Goal: Find specific page/section: Find specific page/section

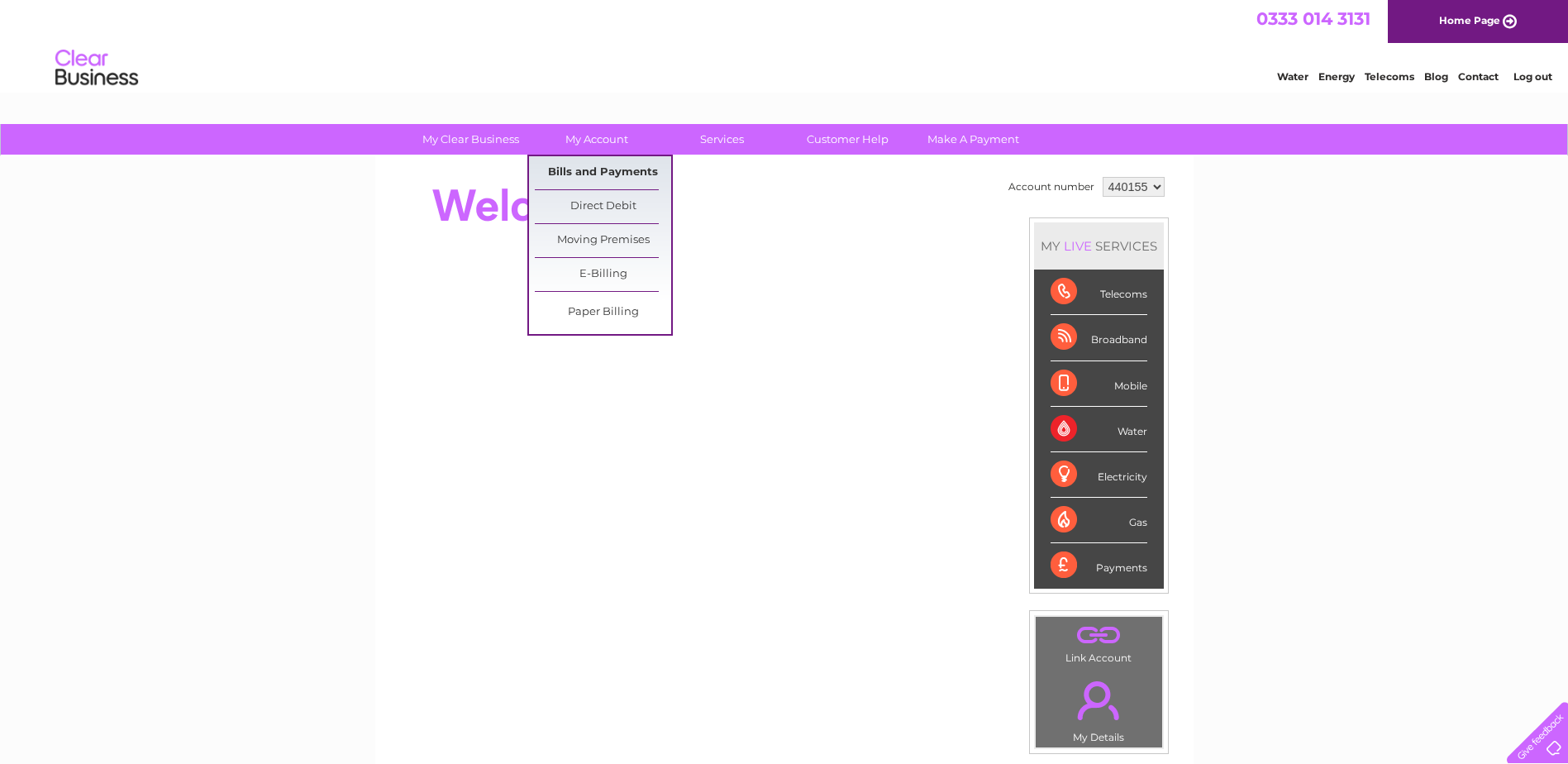
click at [609, 172] on link "Bills and Payments" at bounding box center [603, 172] width 136 height 33
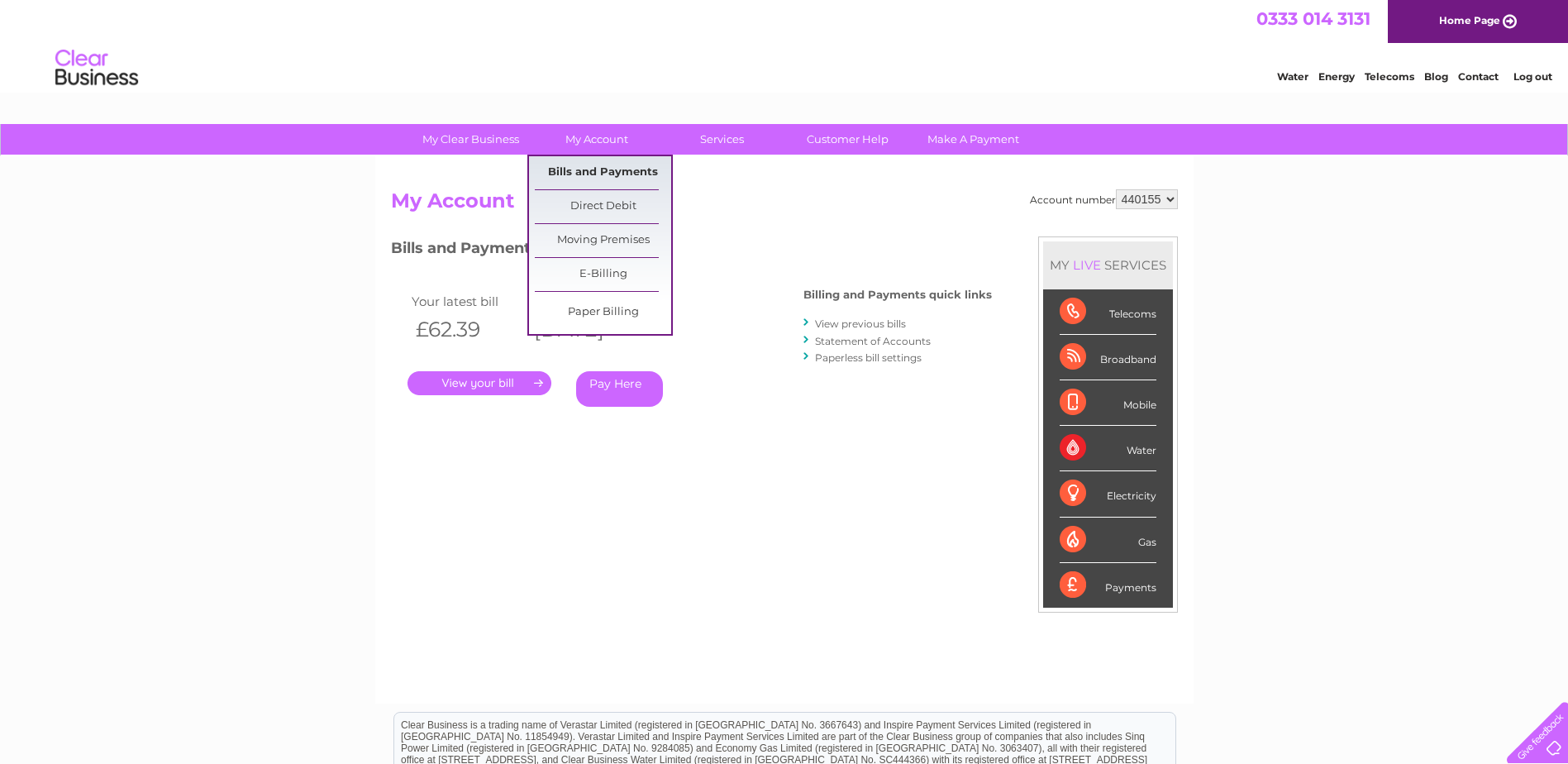
click at [592, 171] on link "Bills and Payments" at bounding box center [603, 172] width 136 height 33
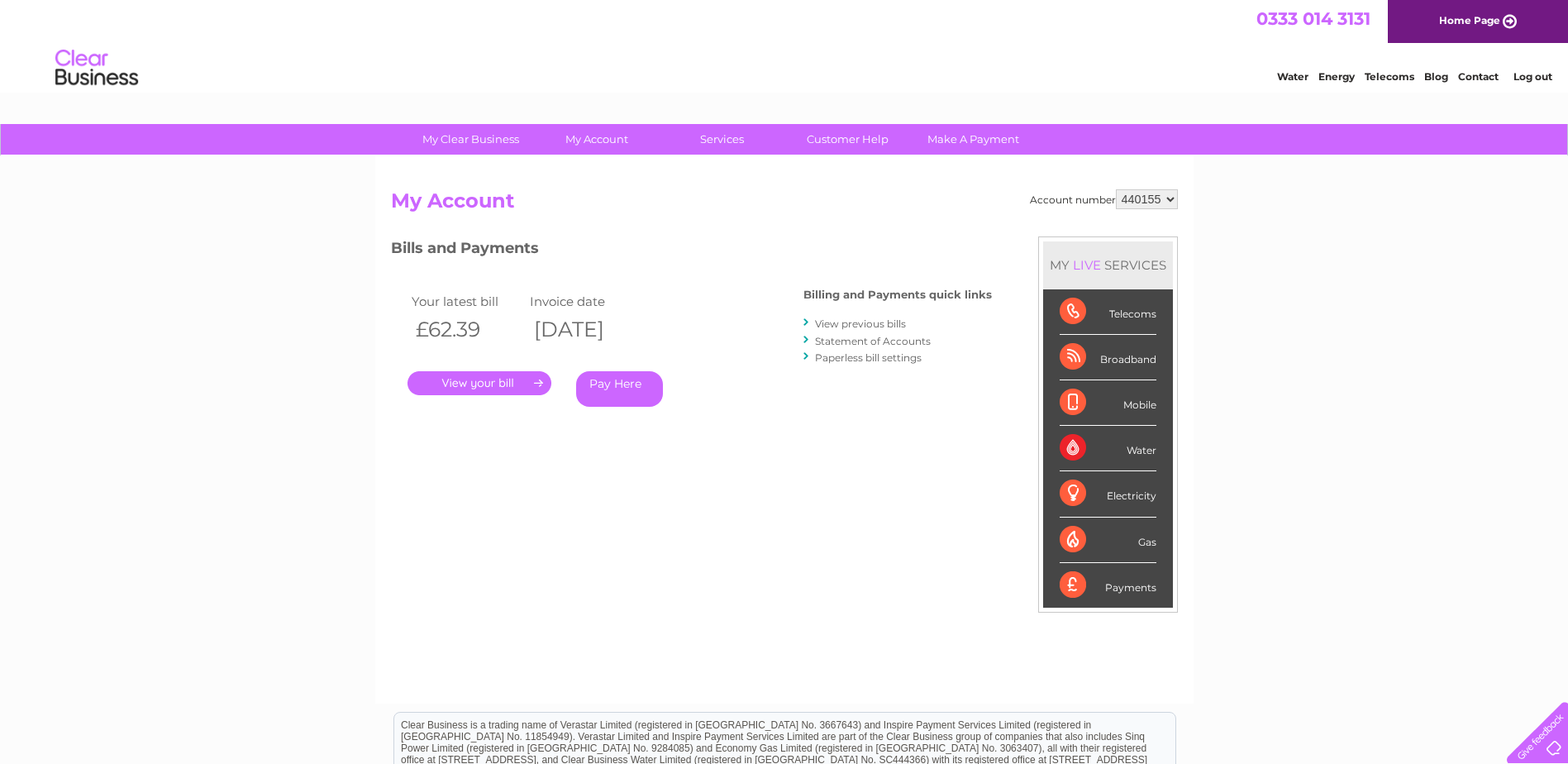
click at [486, 385] on link "." at bounding box center [479, 383] width 144 height 24
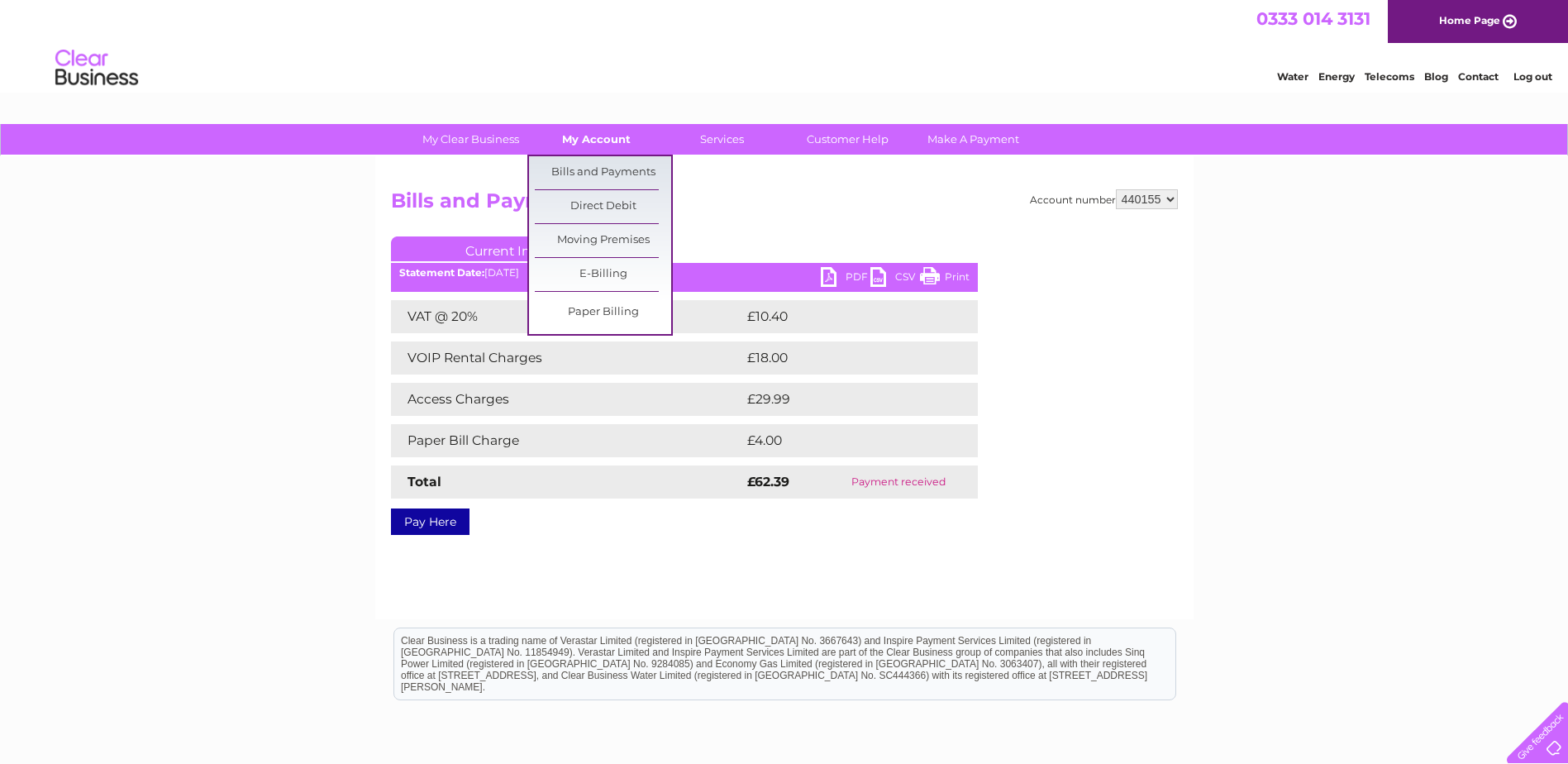
click at [587, 135] on link "My Account" at bounding box center [596, 139] width 136 height 30
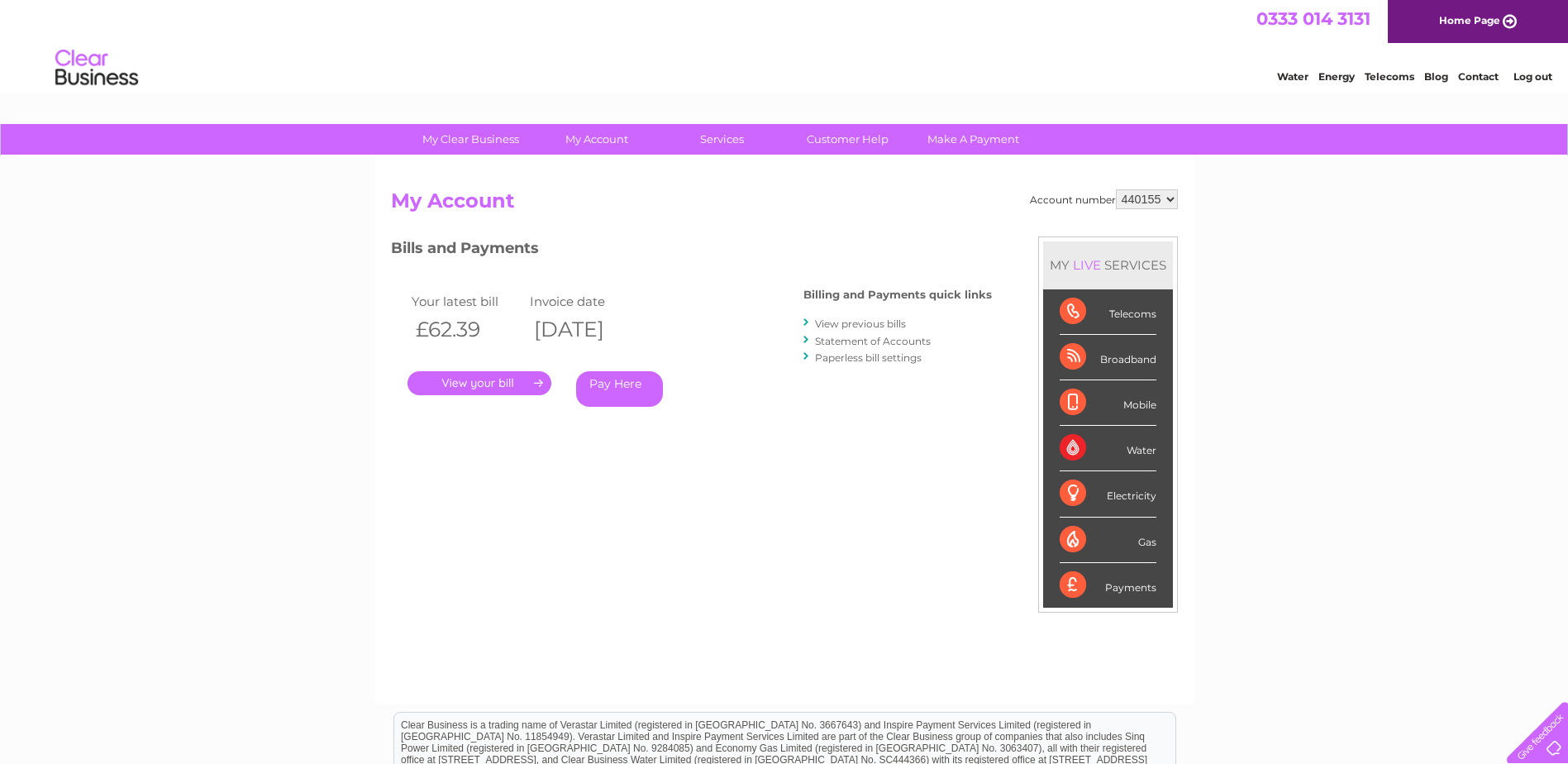
click at [489, 136] on link "My Clear Business" at bounding box center [470, 139] width 136 height 30
